Goal: Task Accomplishment & Management: Use online tool/utility

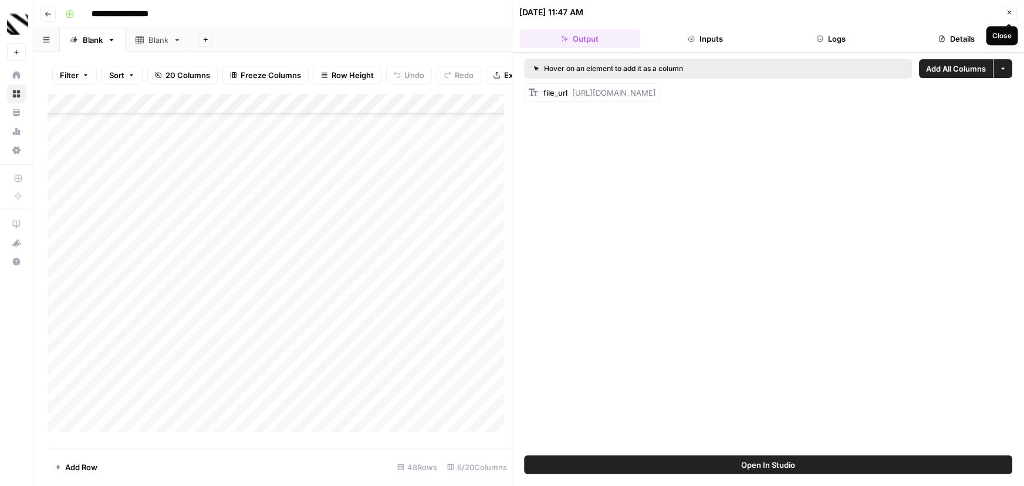
scroll to position [642, 0]
click at [1004, 12] on button "Close" at bounding box center [1008, 12] width 15 height 15
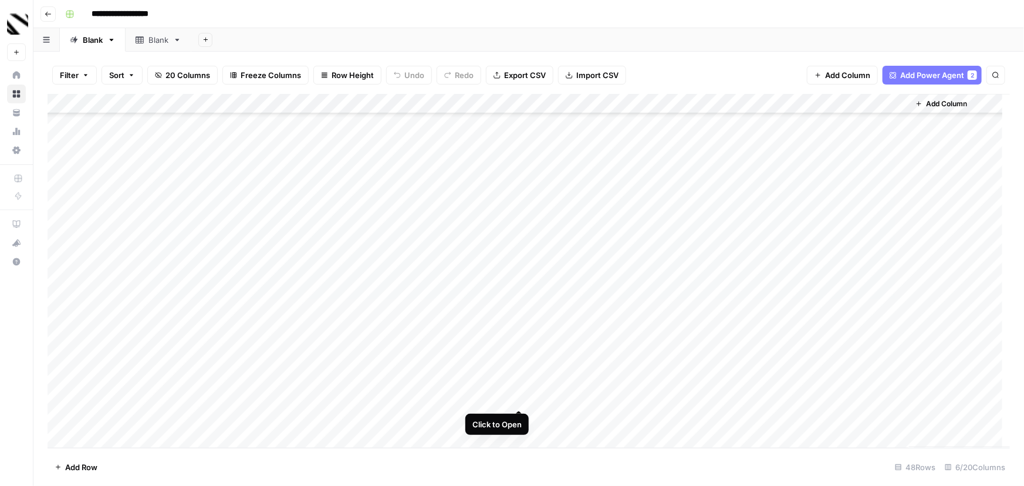
click at [518, 398] on div "Add Column" at bounding box center [529, 271] width 962 height 354
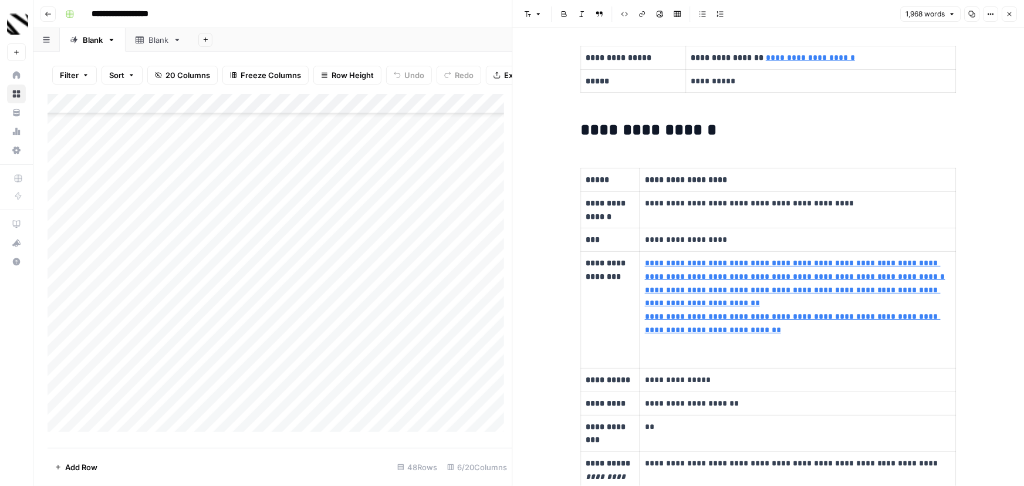
scroll to position [266, 0]
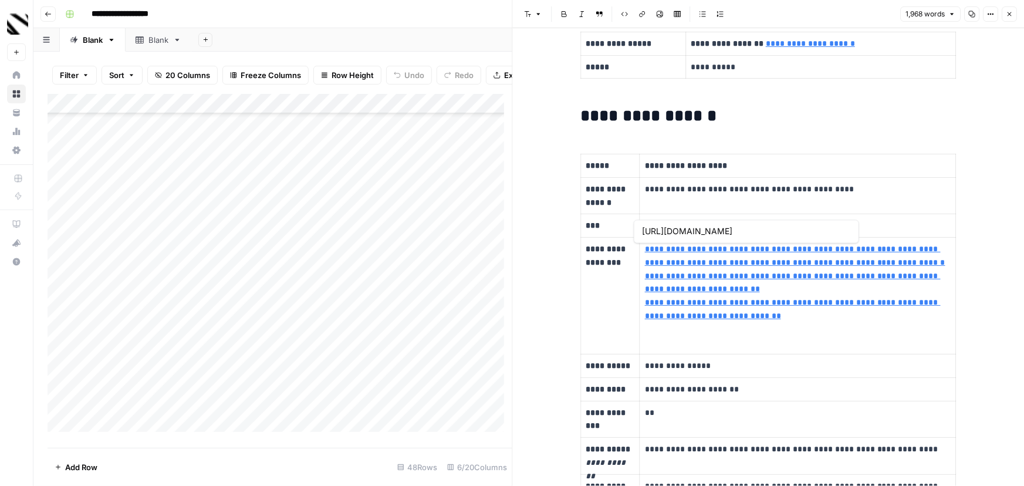
type input "[URL][DOMAIN_NAME]"
drag, startPoint x: 707, startPoint y: 389, endPoint x: 641, endPoint y: 389, distance: 65.7
click at [645, 389] on p "**********" at bounding box center [798, 389] width 306 height 13
copy p "**********"
click at [1006, 13] on icon "button" at bounding box center [1009, 14] width 7 height 7
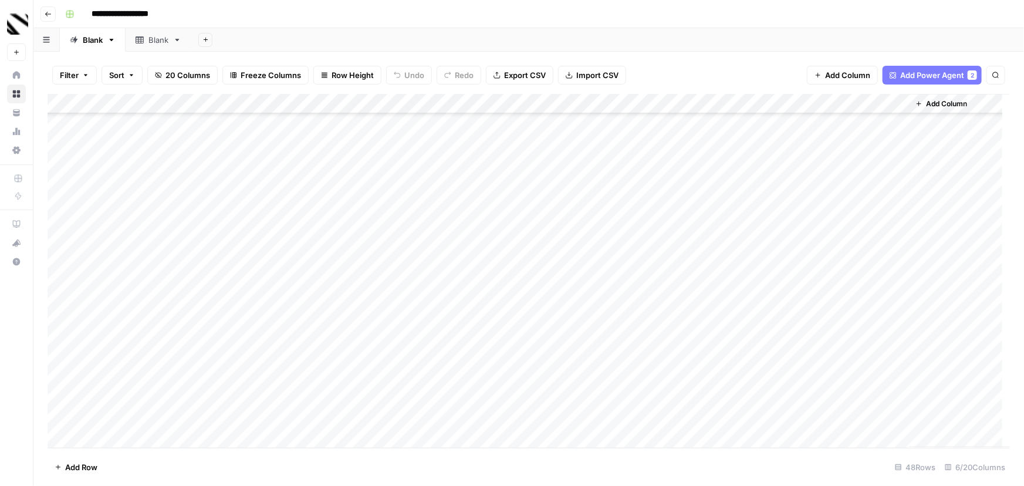
click at [143, 434] on div "Add Column" at bounding box center [529, 271] width 962 height 354
type textarea "**********"
click at [255, 419] on div "Add Column" at bounding box center [529, 271] width 962 height 354
click at [387, 417] on div "Add Column" at bounding box center [529, 271] width 962 height 354
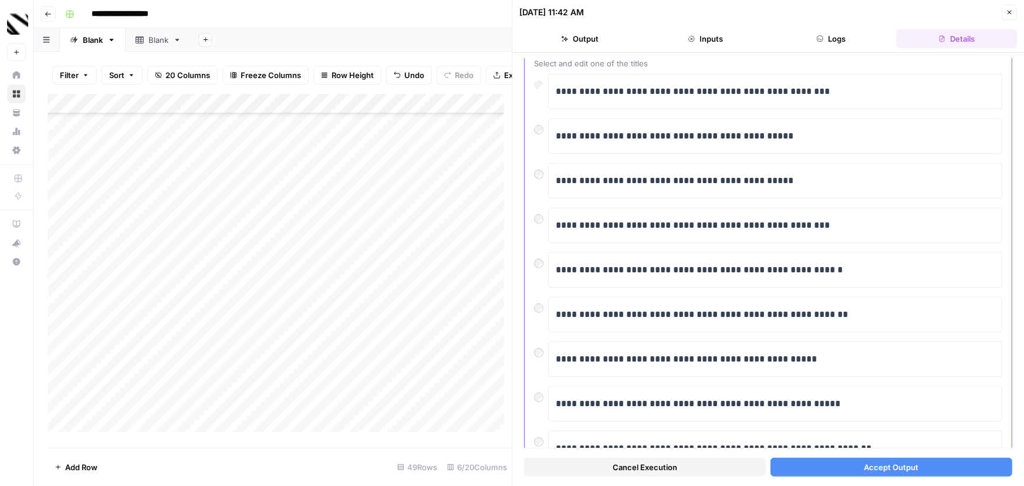
scroll to position [168, 0]
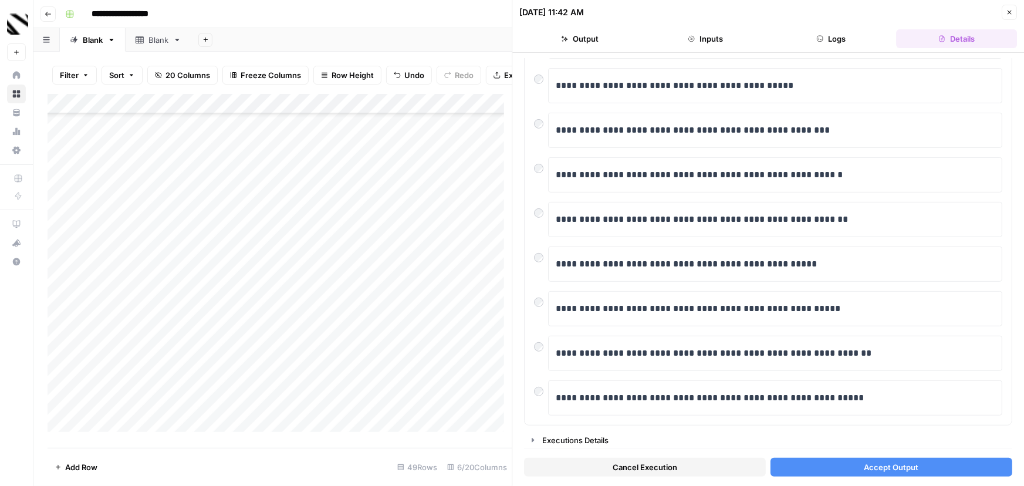
click at [902, 463] on span "Accept Output" at bounding box center [891, 467] width 55 height 12
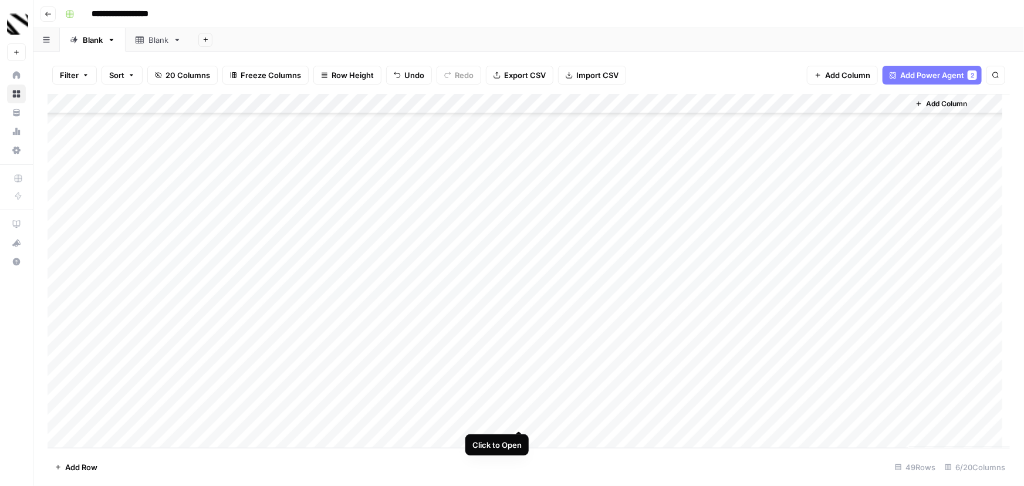
click at [519, 417] on div "Add Column" at bounding box center [529, 271] width 962 height 354
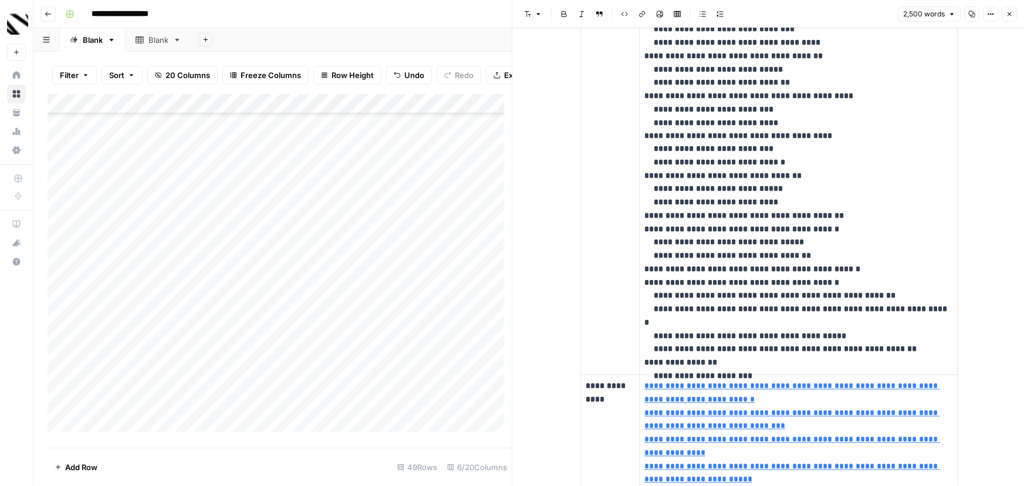
scroll to position [1120, 0]
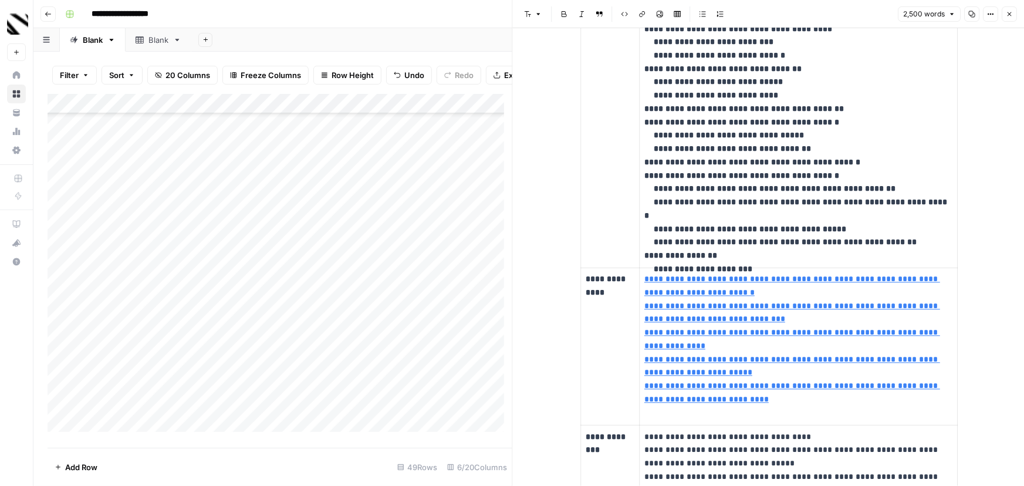
type input "[URL][DOMAIN_NAME]"
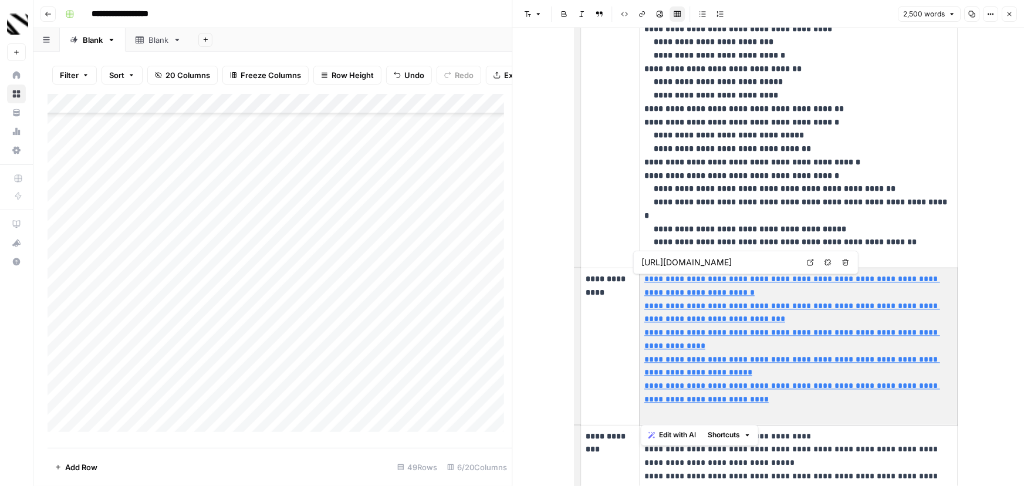
drag, startPoint x: 758, startPoint y: 399, endPoint x: 642, endPoint y: 278, distance: 167.6
click at [644, 278] on p "**********" at bounding box center [798, 346] width 308 height 147
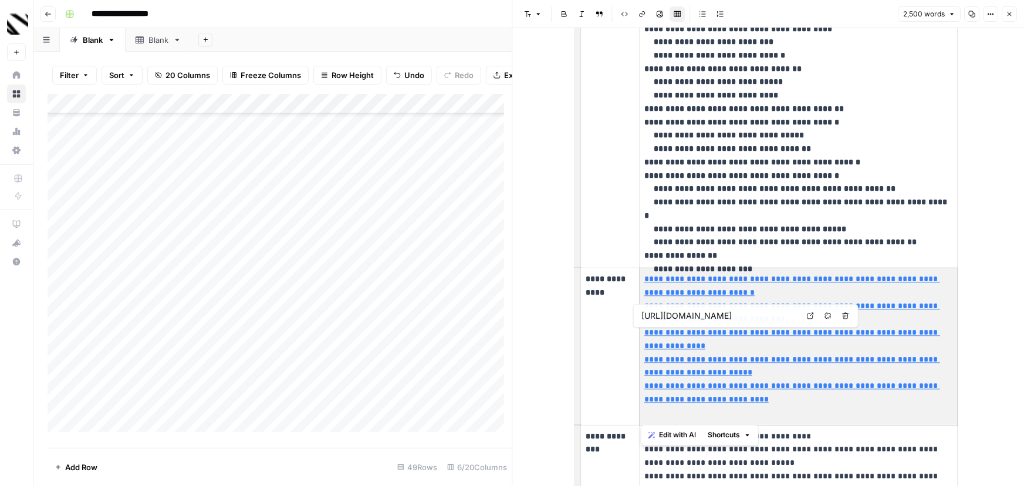
type input "[URL][DOMAIN_NAME]"
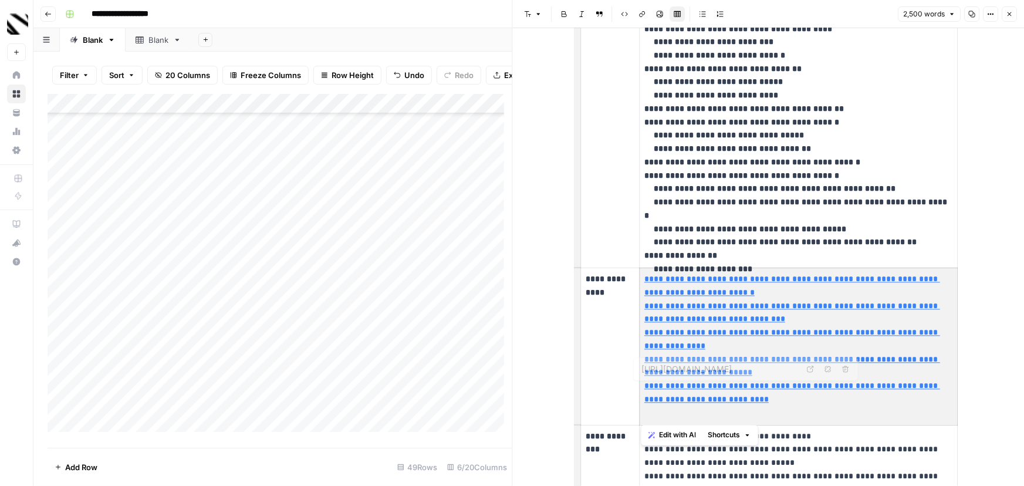
click at [763, 401] on p "**********" at bounding box center [798, 346] width 308 height 147
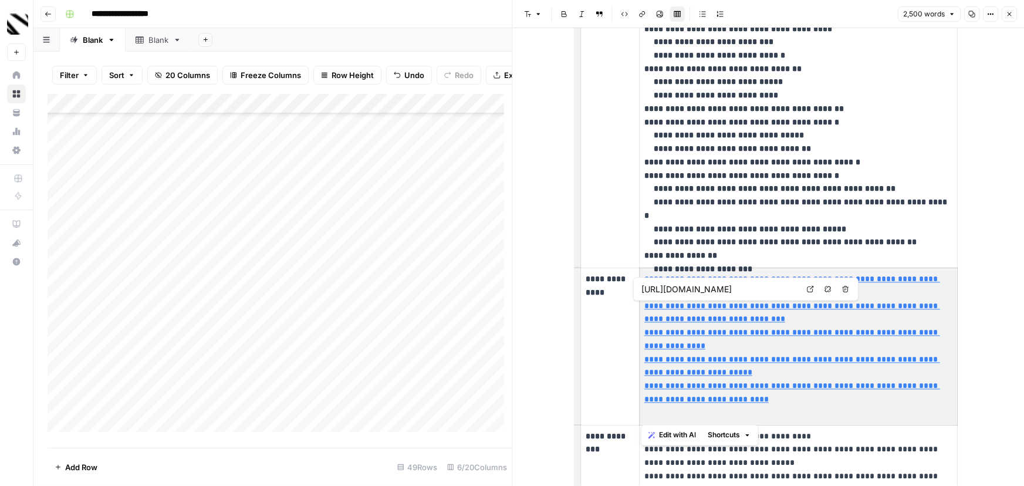
drag, startPoint x: 763, startPoint y: 401, endPoint x: 645, endPoint y: 279, distance: 168.9
click at [645, 279] on body "**********" at bounding box center [512, 243] width 1024 height 486
type input "[URL][DOMAIN_NAME]"
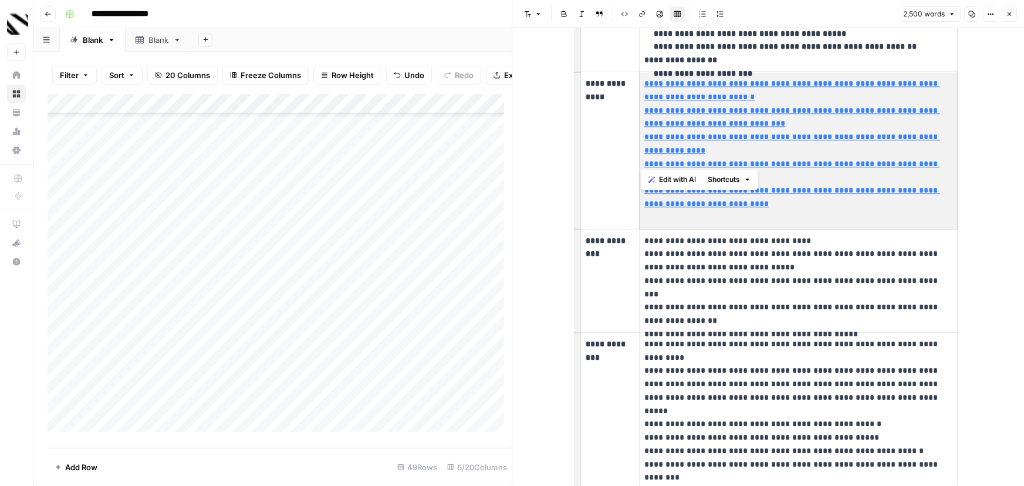
scroll to position [1173, 0]
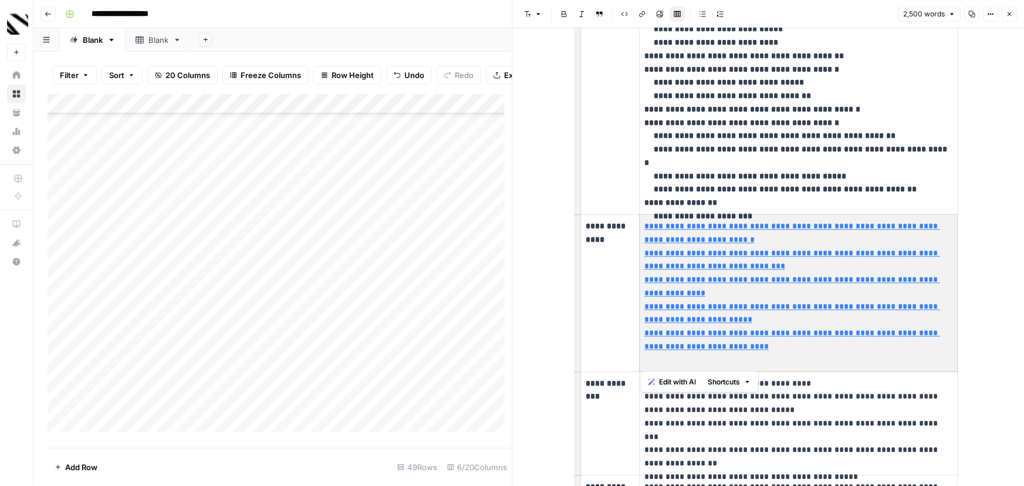
click at [770, 344] on p "**********" at bounding box center [798, 292] width 308 height 147
type input "[URL][DOMAIN_NAME]"
drag, startPoint x: 764, startPoint y: 347, endPoint x: 643, endPoint y: 229, distance: 169.7
click at [643, 229] on body "**********" at bounding box center [512, 243] width 1024 height 486
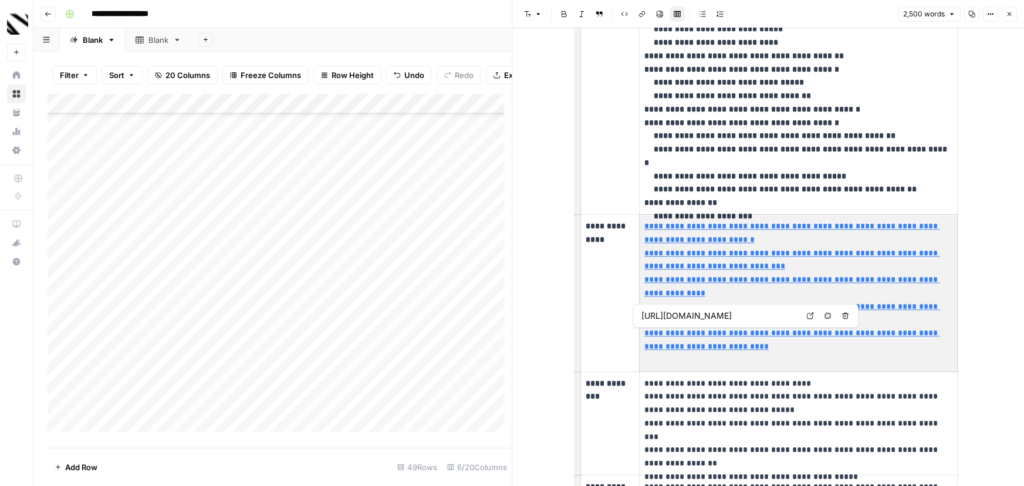
type input "[URL][DOMAIN_NAME]"
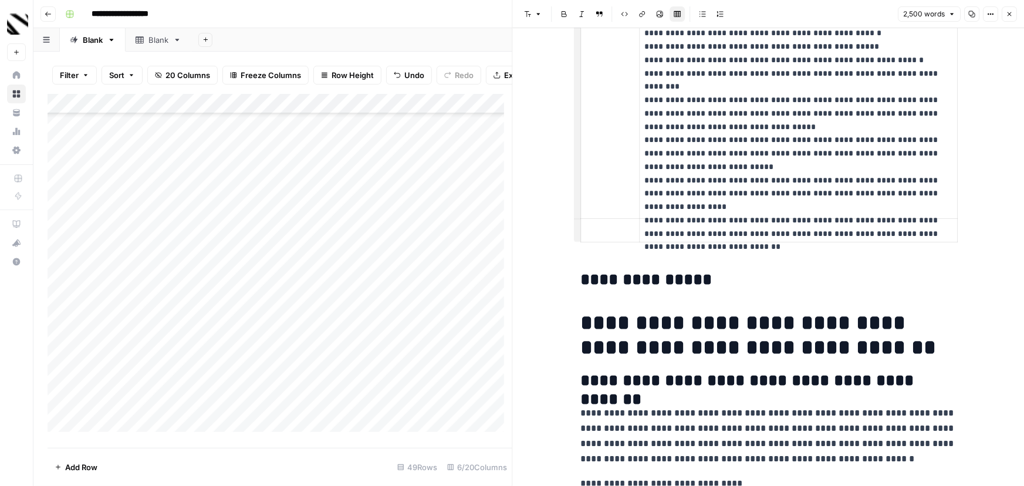
scroll to position [1973, 0]
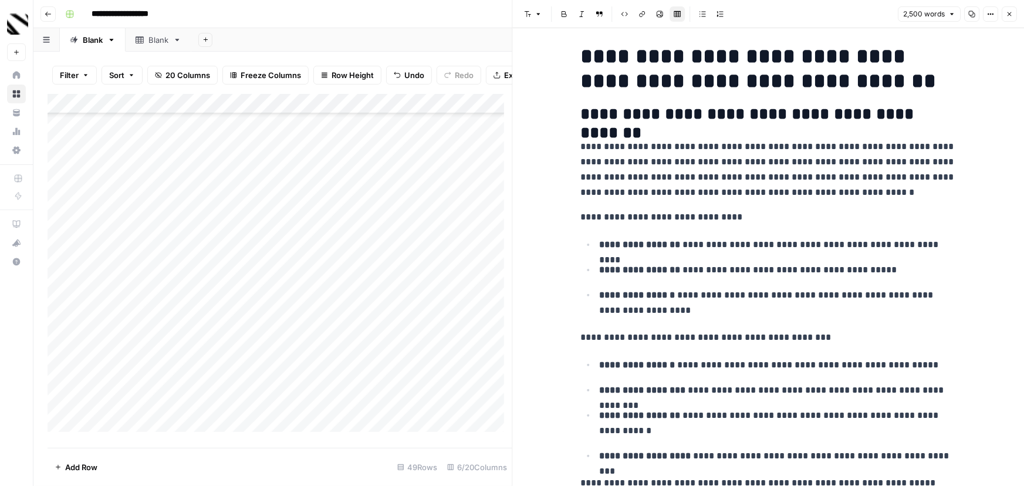
drag, startPoint x: 1008, startPoint y: 9, endPoint x: 1001, endPoint y: 26, distance: 18.4
click at [1008, 9] on button "Close" at bounding box center [1008, 13] width 15 height 15
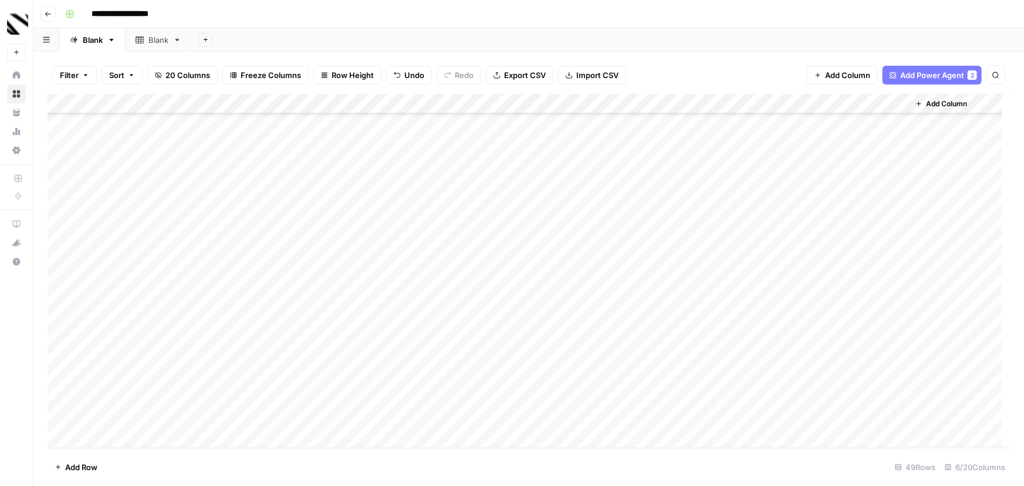
click at [624, 418] on div "Add Column" at bounding box center [529, 271] width 962 height 354
click at [674, 419] on div "Add Column" at bounding box center [529, 271] width 962 height 354
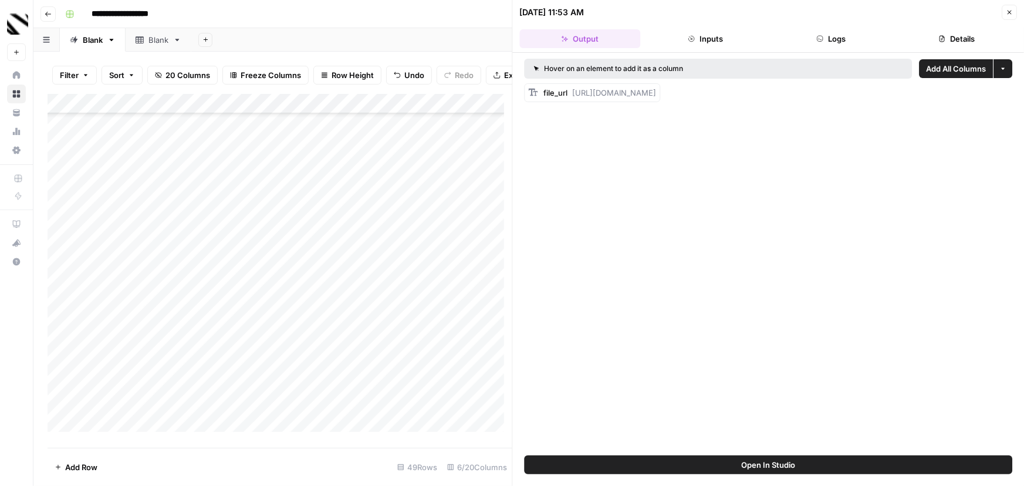
click at [656, 91] on span "[URL][DOMAIN_NAME]" at bounding box center [615, 92] width 84 height 9
drag, startPoint x: 571, startPoint y: 94, endPoint x: 974, endPoint y: 96, distance: 402.5
click at [967, 93] on div "file_url [URL][DOMAIN_NAME]" at bounding box center [768, 92] width 488 height 19
copy span "[URL][DOMAIN_NAME]"
click at [1008, 10] on icon "button" at bounding box center [1009, 12] width 7 height 7
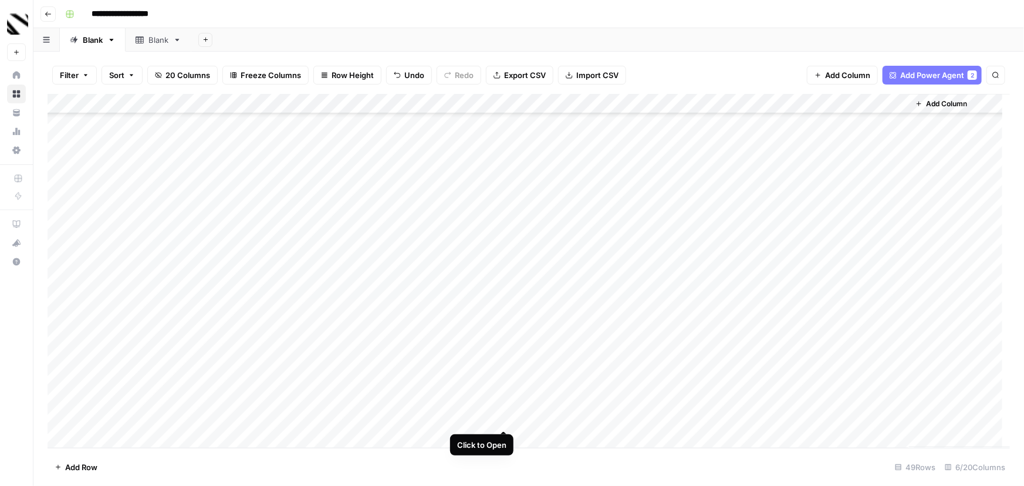
drag, startPoint x: 502, startPoint y: 419, endPoint x: 504, endPoint y: 425, distance: 6.9
click at [502, 418] on div "Add Column" at bounding box center [529, 271] width 962 height 354
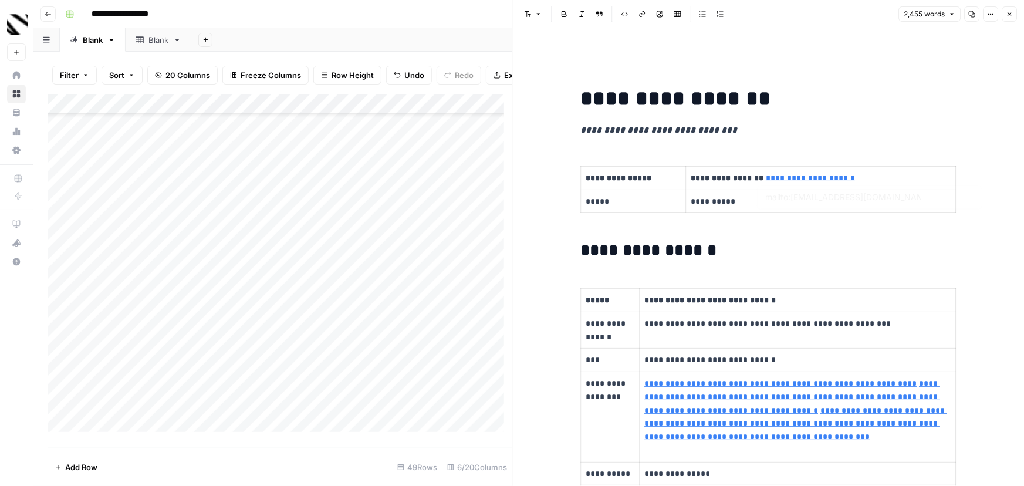
scroll to position [53, 0]
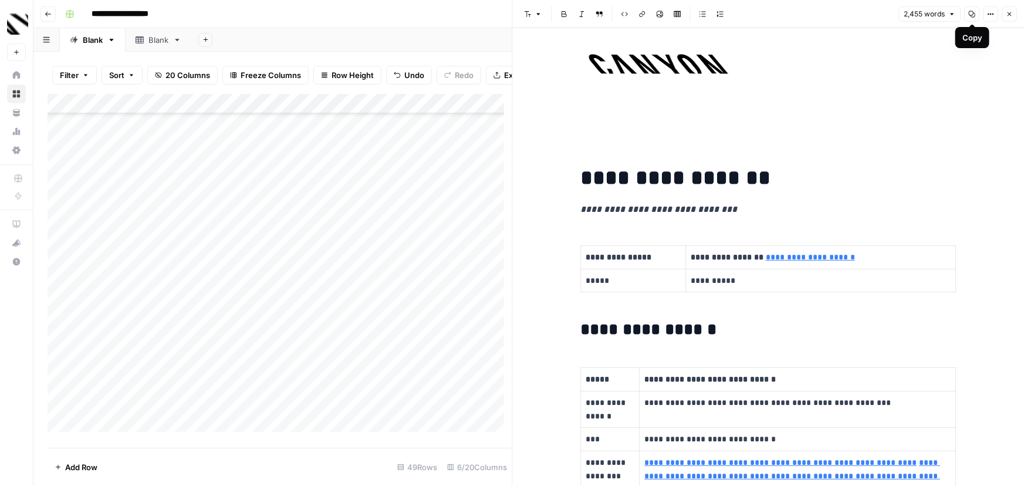
click at [974, 13] on icon "button" at bounding box center [972, 14] width 6 height 6
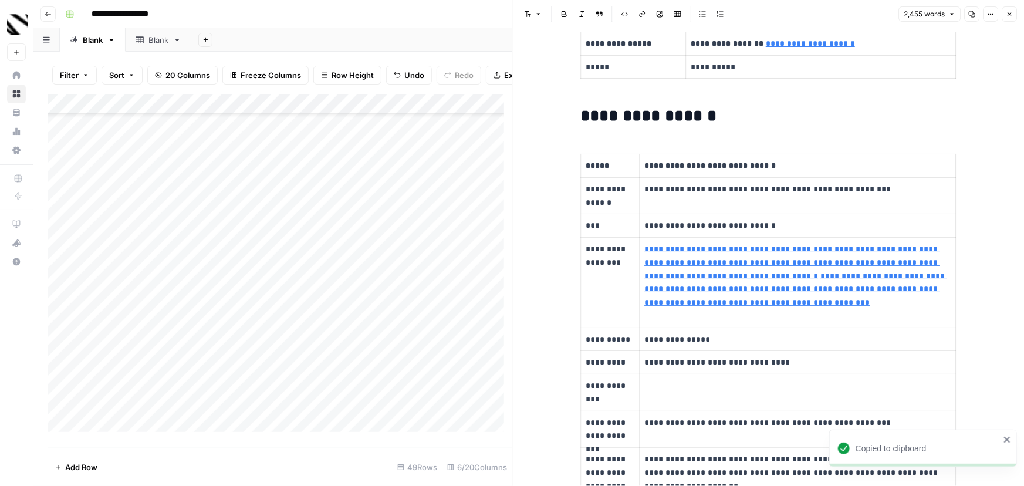
scroll to position [533, 0]
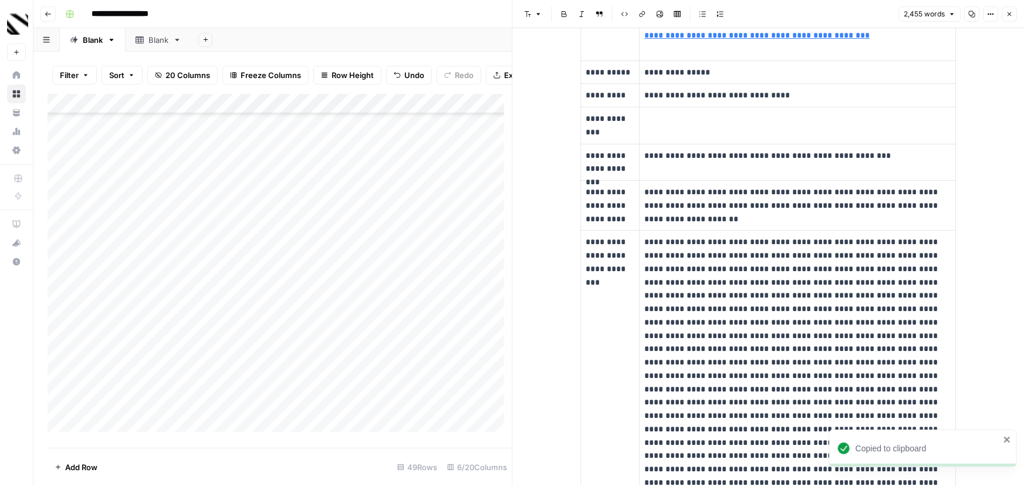
click at [1009, 439] on icon "close" at bounding box center [1007, 439] width 8 height 9
click at [1008, 16] on icon "button" at bounding box center [1009, 14] width 7 height 7
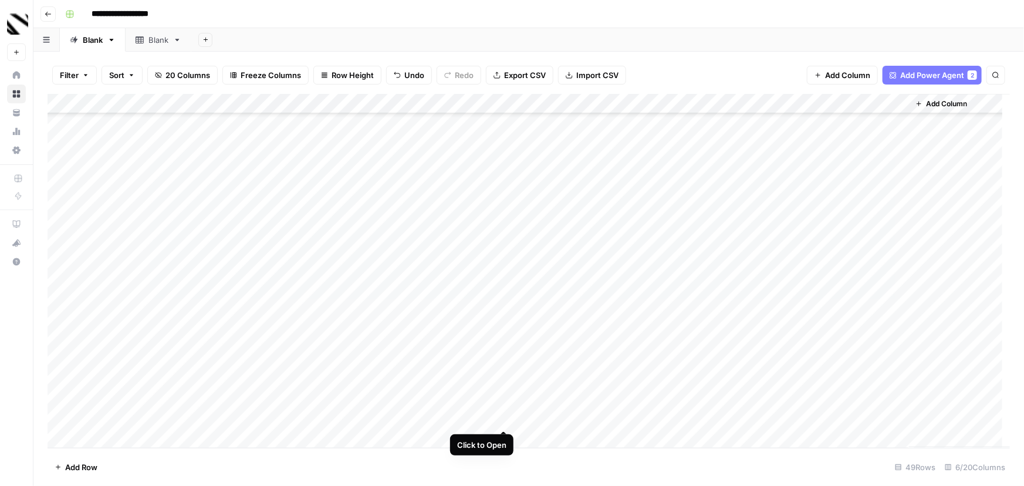
click at [502, 419] on div "Add Column" at bounding box center [529, 271] width 962 height 354
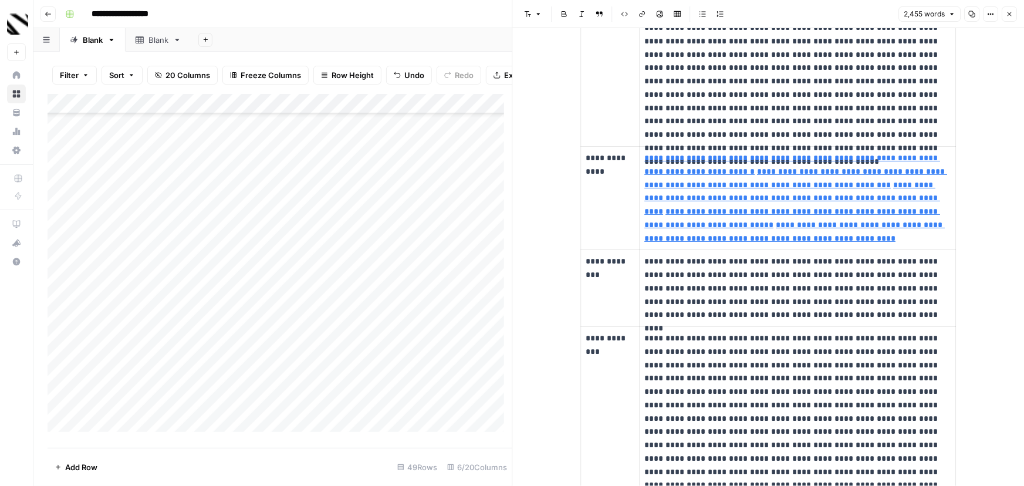
scroll to position [800, 0]
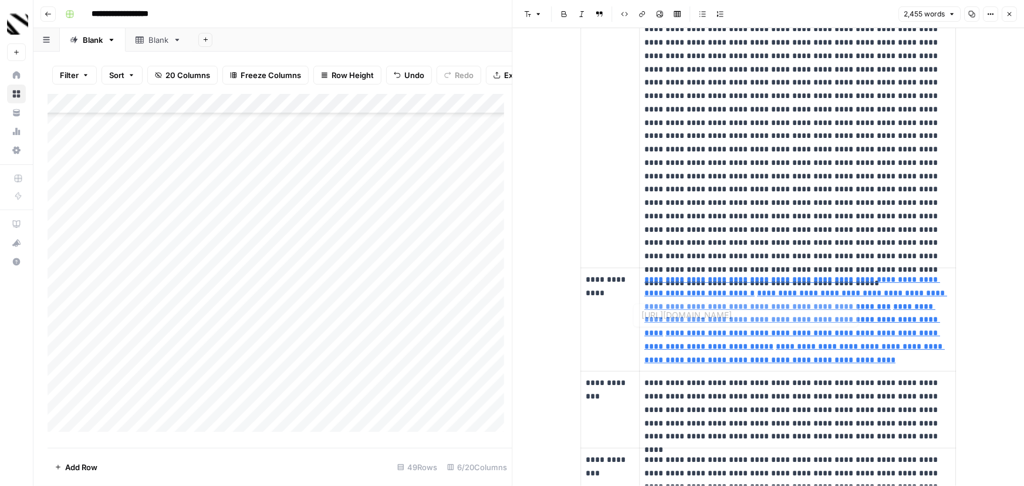
click at [786, 189] on p at bounding box center [797, 116] width 306 height 294
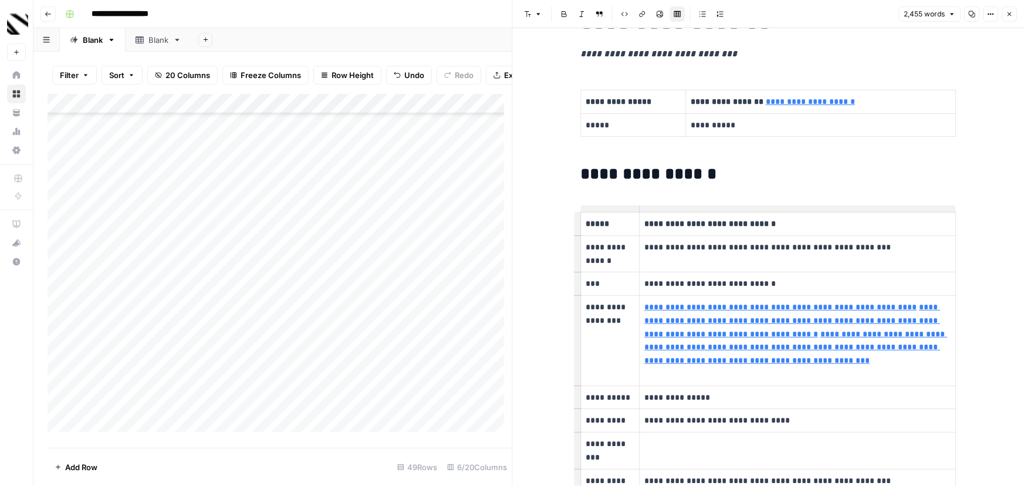
scroll to position [427, 0]
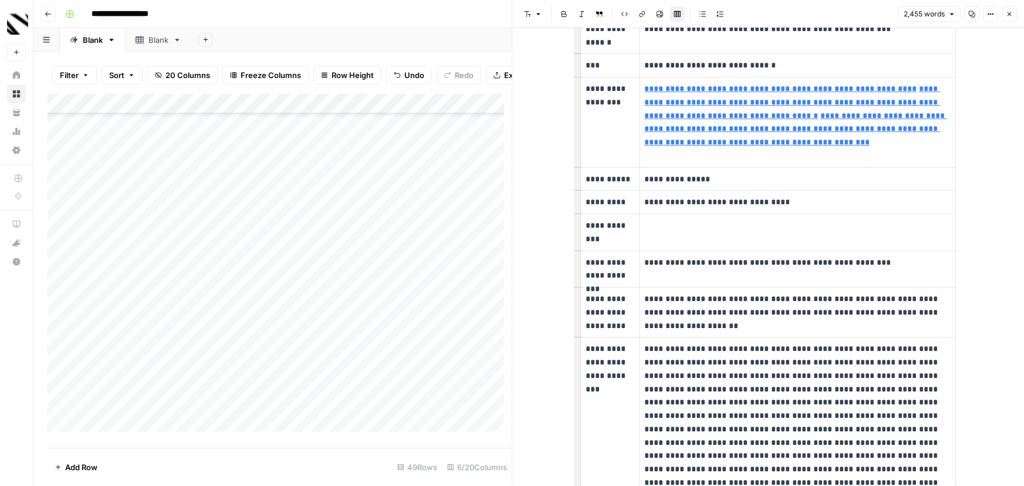
click at [1006, 14] on icon "button" at bounding box center [1009, 14] width 7 height 7
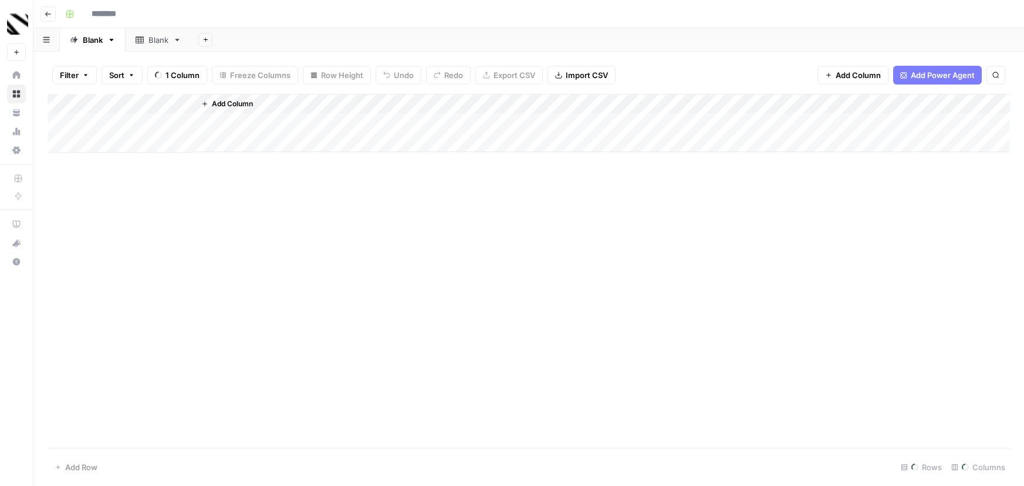
type input "**********"
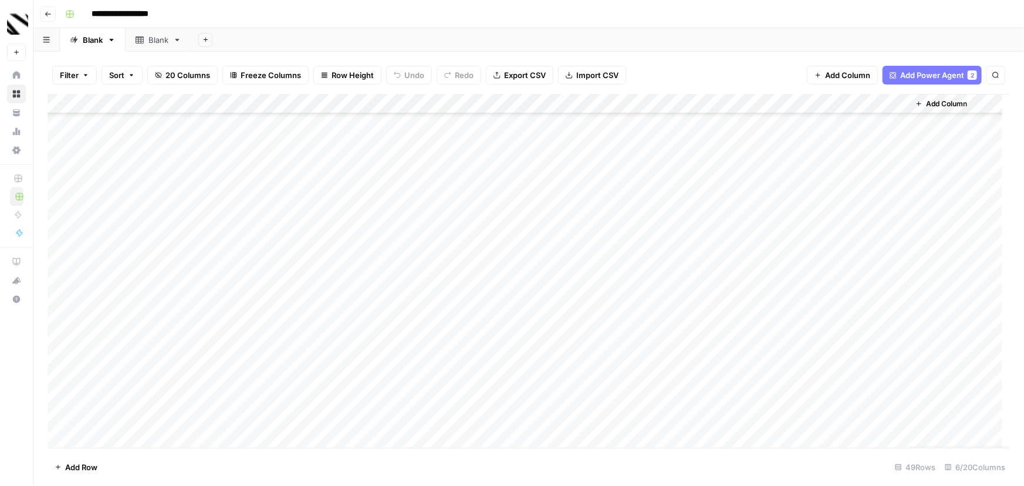
scroll to position [662, 0]
click at [506, 418] on div "Add Column" at bounding box center [529, 271] width 962 height 354
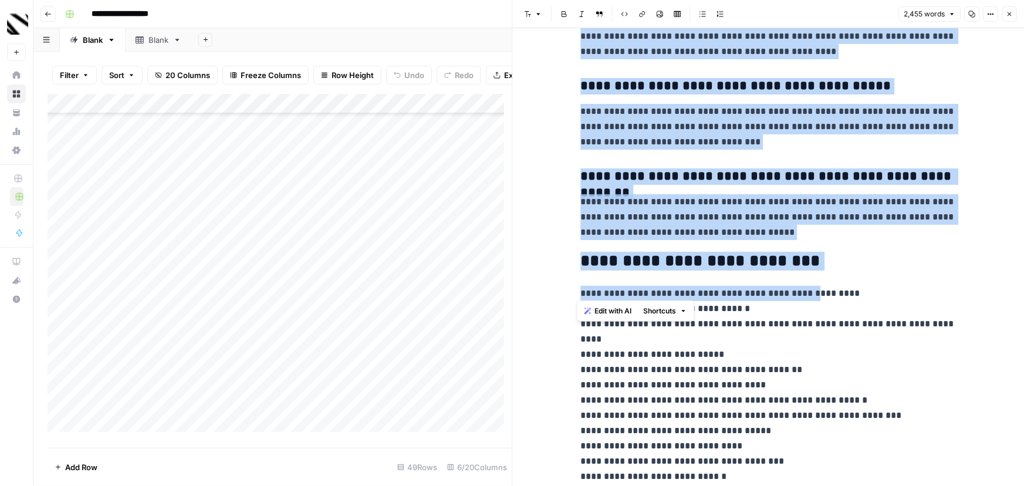
scroll to position [6613, 0]
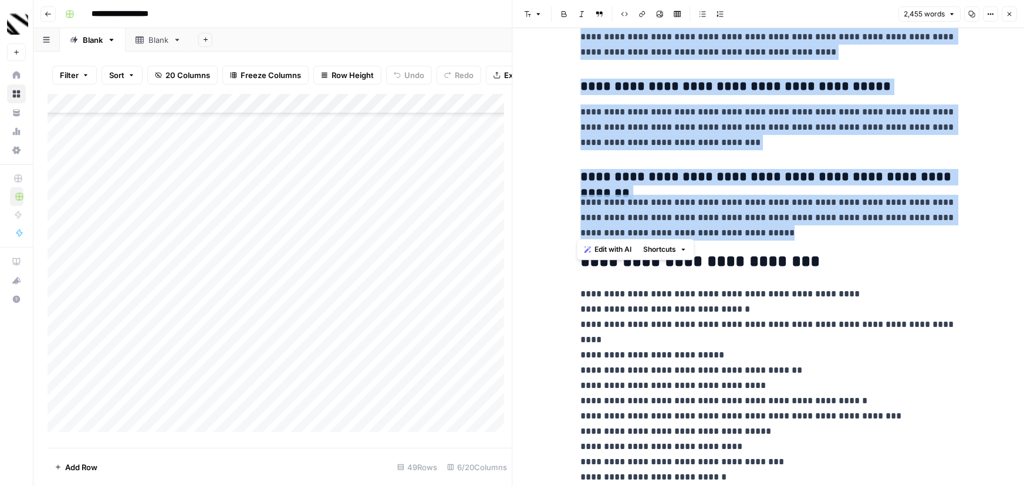
drag, startPoint x: 578, startPoint y: 196, endPoint x: 801, endPoint y: 231, distance: 225.0
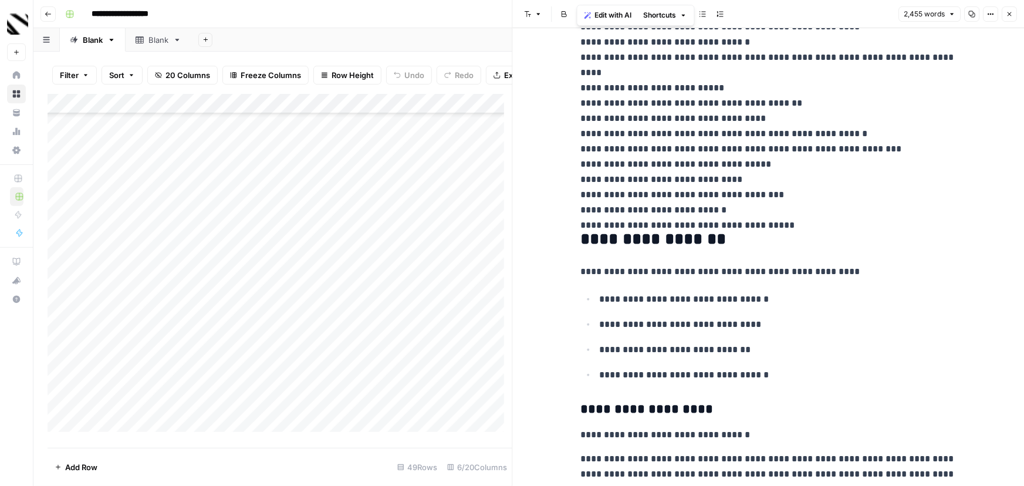
scroll to position [6913, 0]
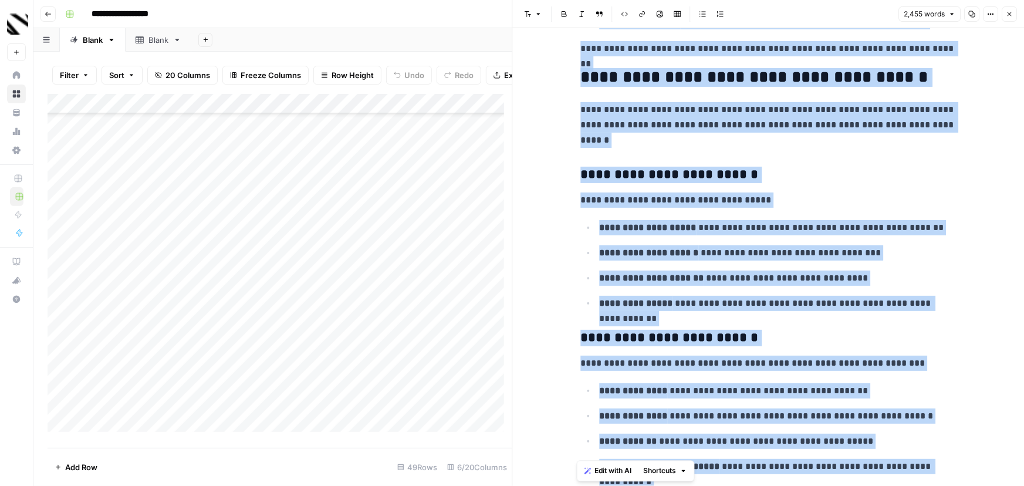
scroll to position [2433, 0]
